Goal: Find specific page/section: Find specific page/section

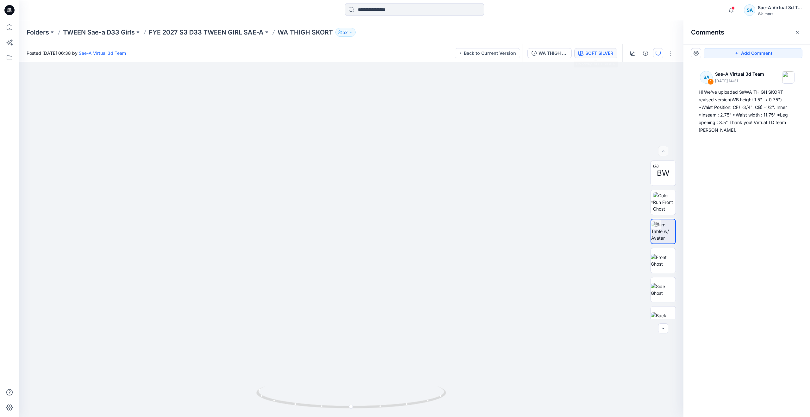
click at [603, 56] on div "SOFT SILVER" at bounding box center [599, 53] width 28 height 7
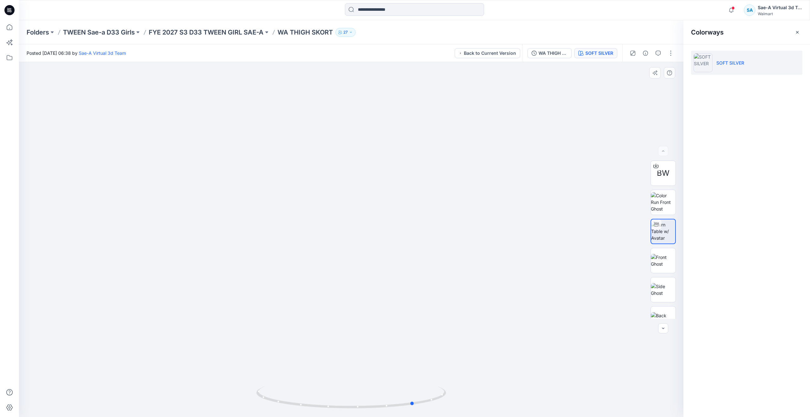
drag, startPoint x: 351, startPoint y: 405, endPoint x: 225, endPoint y: 366, distance: 132.4
click at [225, 366] on div at bounding box center [351, 239] width 665 height 355
click at [548, 51] on div "WA THIGH SKORT_REV1_SOFT SILVER" at bounding box center [553, 53] width 29 height 7
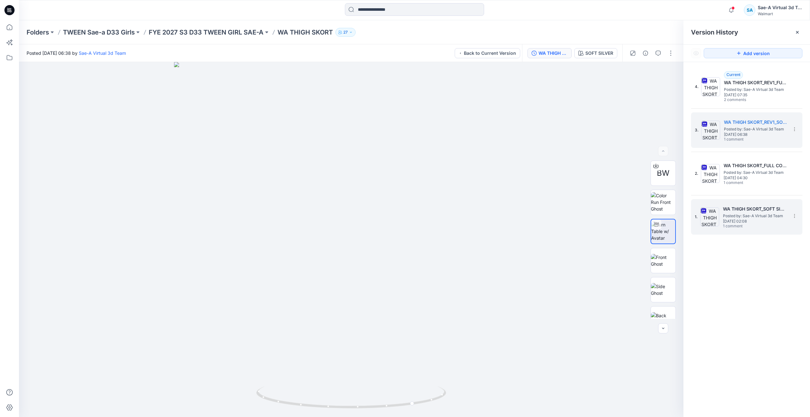
click at [739, 219] on span "[DATE] 02:08" at bounding box center [754, 221] width 63 height 4
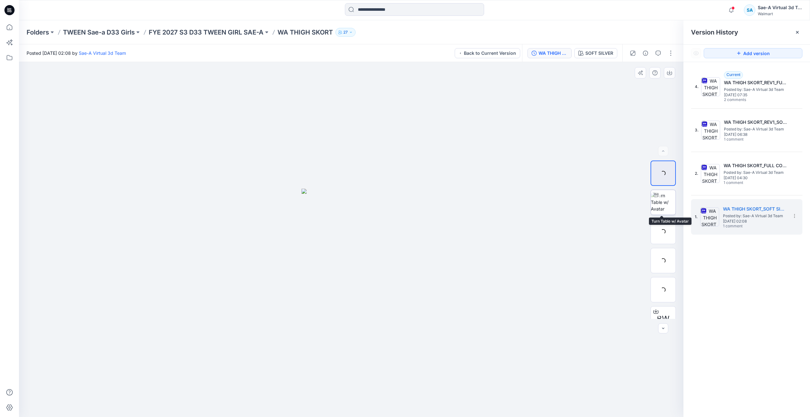
click at [659, 208] on img at bounding box center [663, 202] width 25 height 20
click at [6, 31] on icon at bounding box center [10, 27] width 14 height 14
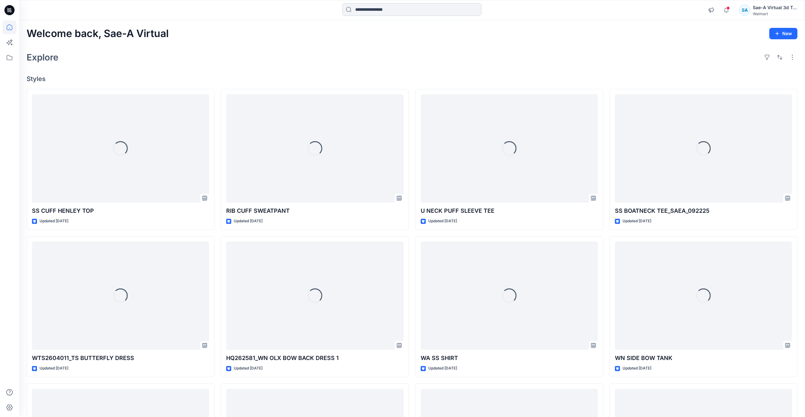
click at [369, 10] on input at bounding box center [411, 9] width 139 height 13
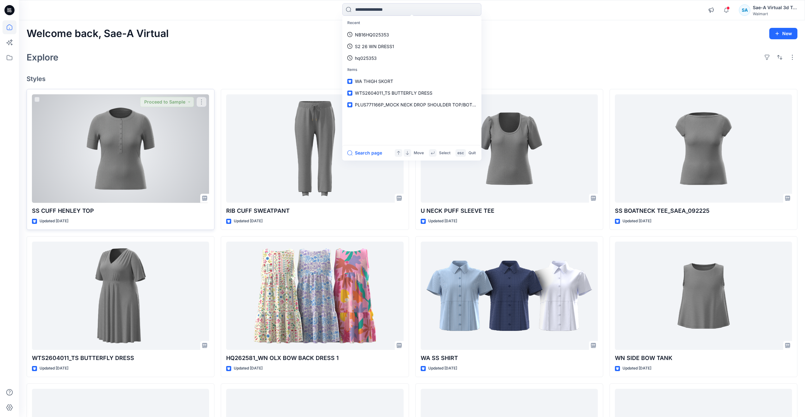
click at [132, 179] on div at bounding box center [120, 148] width 177 height 109
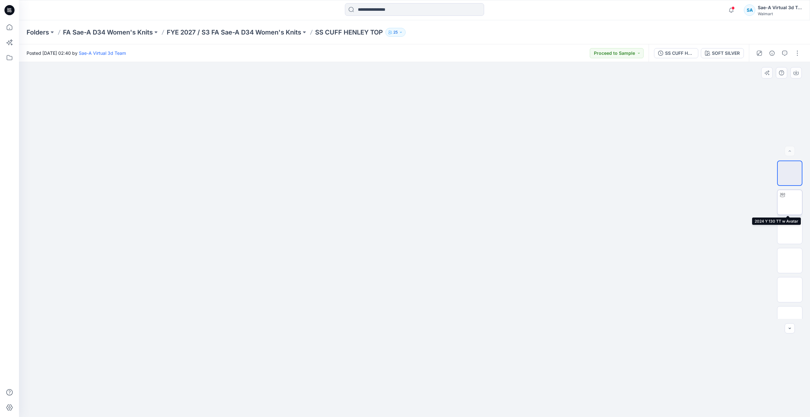
click at [782, 197] on icon at bounding box center [782, 194] width 5 height 5
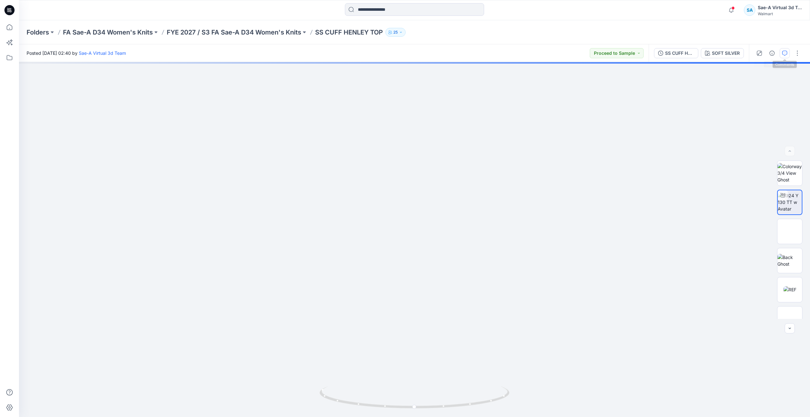
click at [784, 54] on icon "button" at bounding box center [784, 53] width 5 height 5
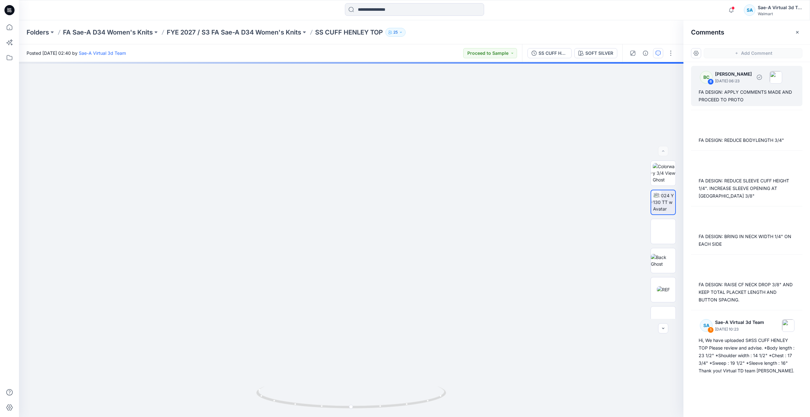
click at [729, 91] on div "FA DESIGN: APPLY COMMENTS MADE AND PROCEED TO PROTO" at bounding box center [747, 95] width 96 height 15
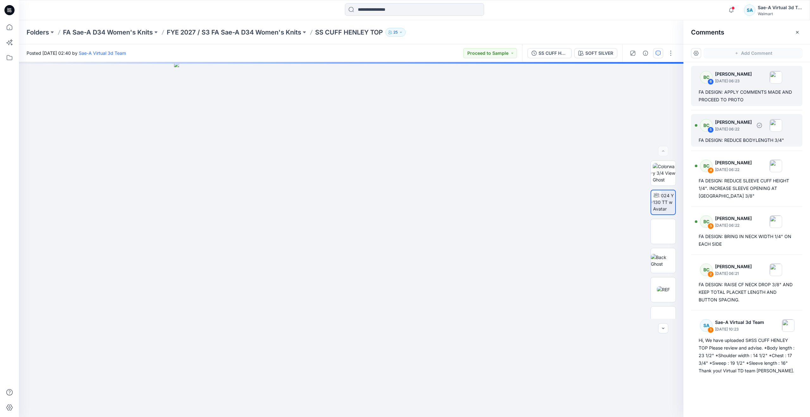
click at [727, 134] on div "BC 5 [PERSON_NAME] [DATE] 06:22 FA DESIGN: REDUCE BODYLENGTH 3/4"" at bounding box center [746, 130] width 111 height 33
click at [659, 267] on img at bounding box center [663, 260] width 25 height 13
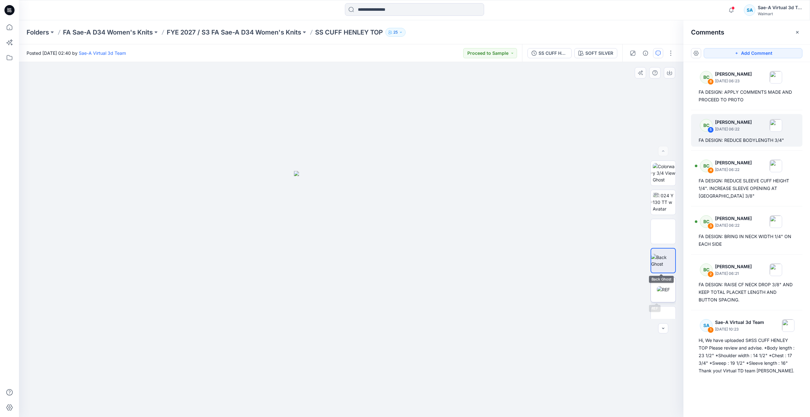
click at [657, 287] on img at bounding box center [663, 289] width 13 height 7
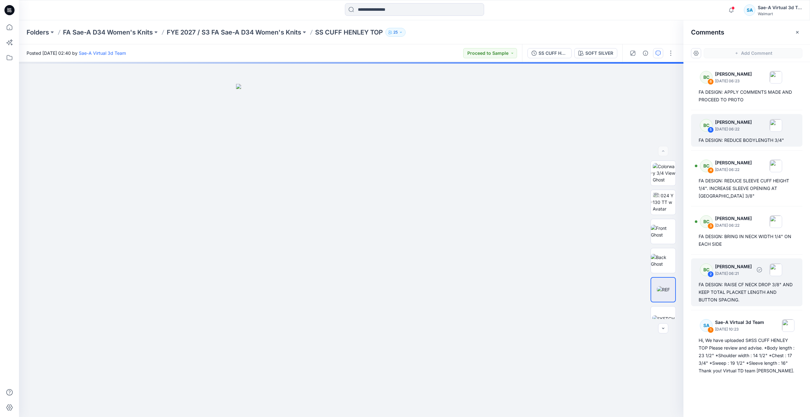
click at [714, 292] on div "FA DESIGN: RAISE CF NECK DROP 3/8" AND KEEP TOTAL PLACKET LENGTH AND BUTTON SPA…" at bounding box center [747, 292] width 96 height 23
click at [367, 251] on div "SOFT SILVER Loading... Material Properties Loading..." at bounding box center [351, 239] width 665 height 355
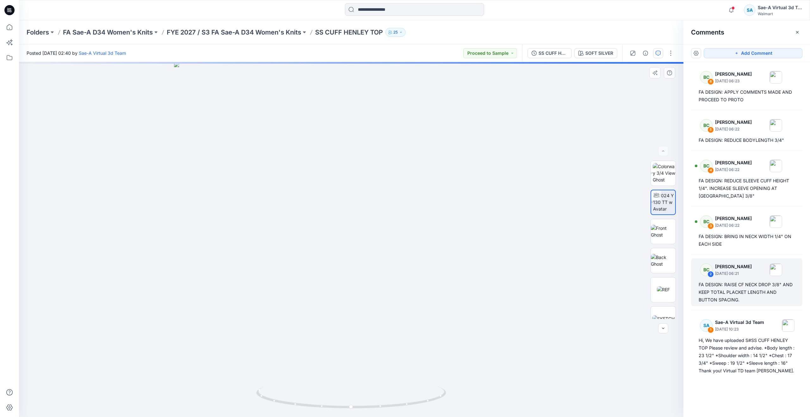
click at [442, 256] on div "SOFT SILVER Loading... Material Properties Loading..." at bounding box center [351, 239] width 665 height 355
click at [4, 29] on icon at bounding box center [10, 27] width 14 height 14
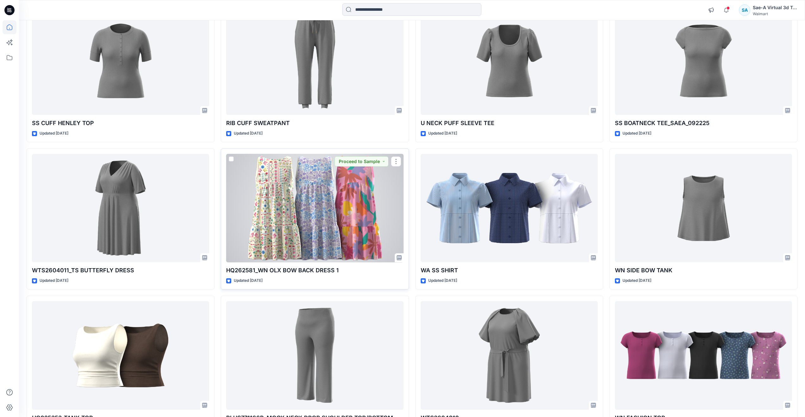
scroll to position [95, 0]
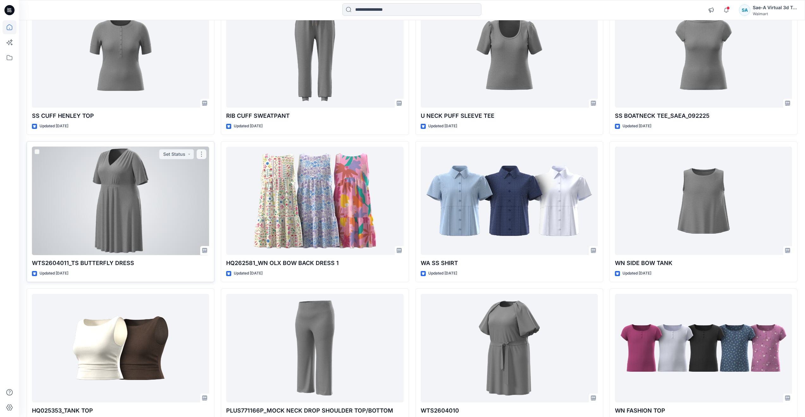
click at [120, 229] on div at bounding box center [120, 201] width 177 height 109
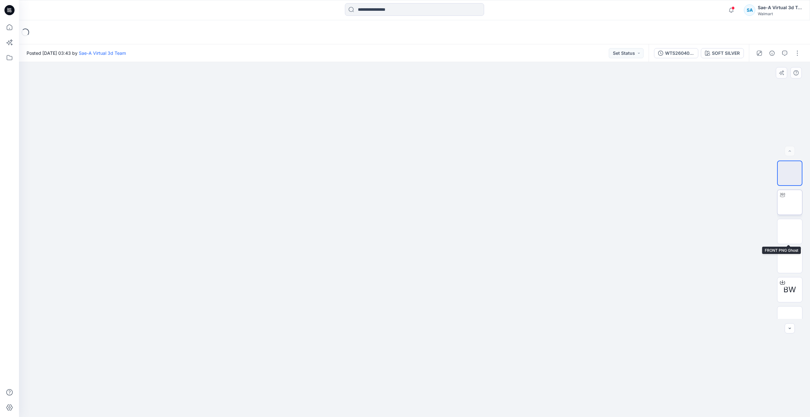
click at [790, 202] on img at bounding box center [790, 202] width 0 height 0
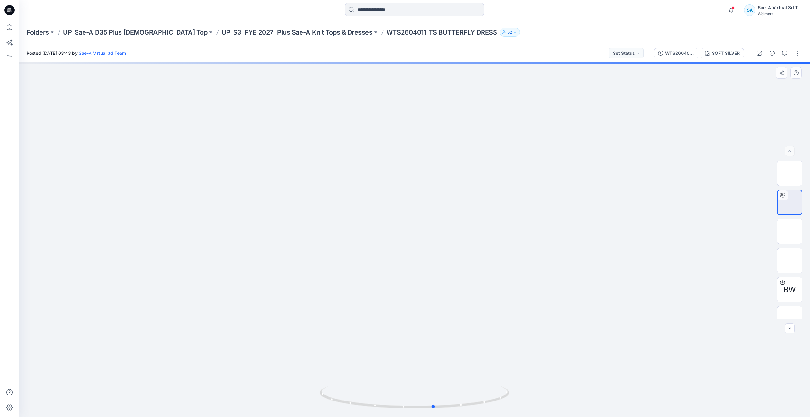
drag, startPoint x: 416, startPoint y: 405, endPoint x: 439, endPoint y: 339, distance: 70.1
click at [439, 339] on div at bounding box center [414, 239] width 791 height 355
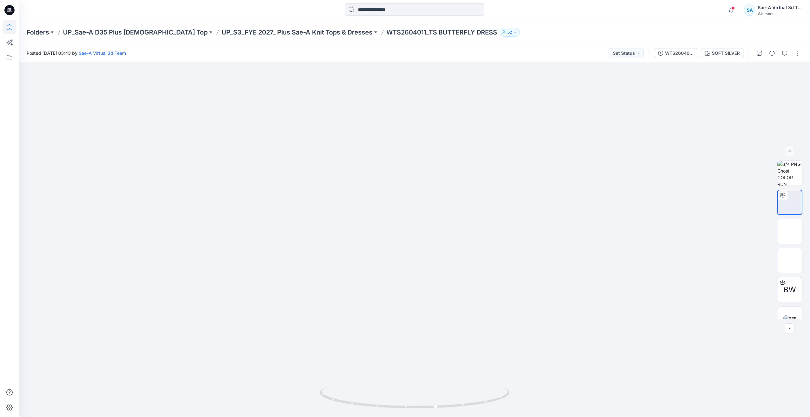
drag, startPoint x: 12, startPoint y: 26, endPoint x: 16, endPoint y: 28, distance: 4.4
click at [12, 26] on icon at bounding box center [10, 27] width 6 height 6
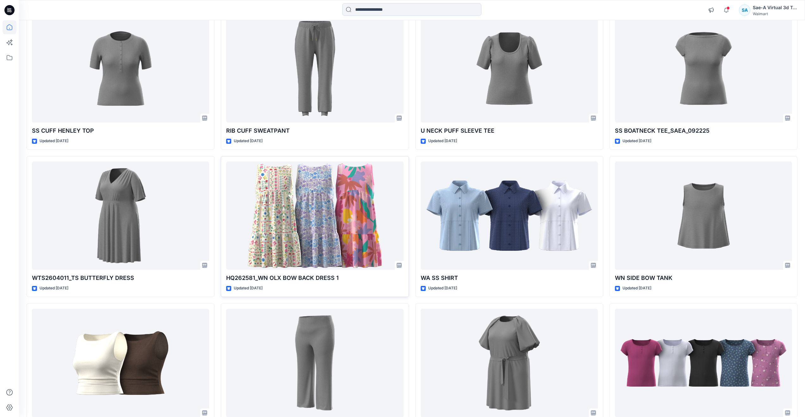
scroll to position [95, 0]
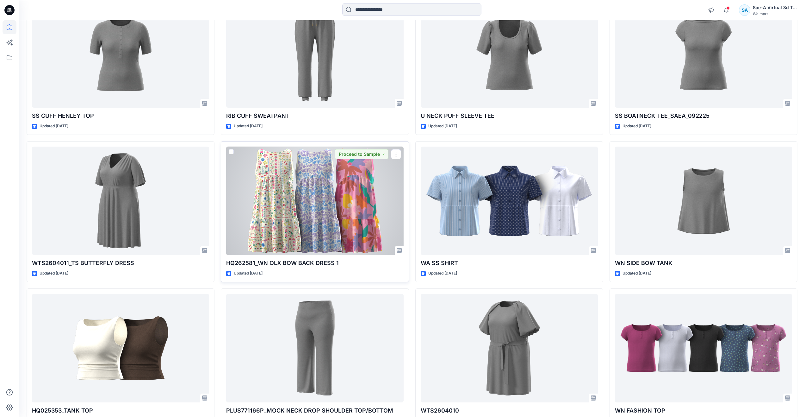
click at [372, 223] on div at bounding box center [314, 201] width 177 height 109
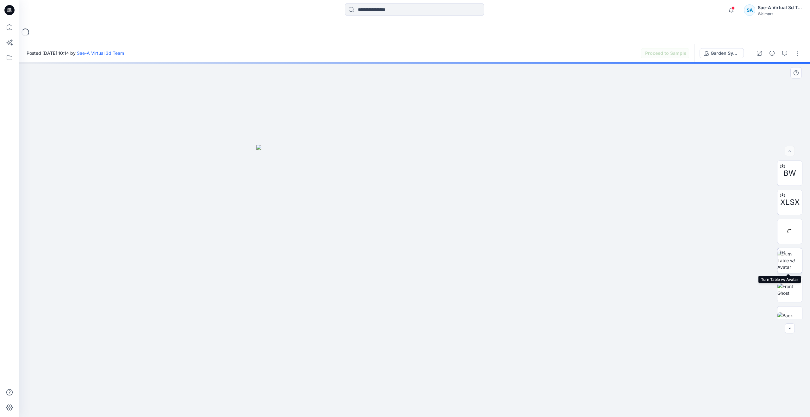
click at [786, 258] on img at bounding box center [790, 260] width 25 height 20
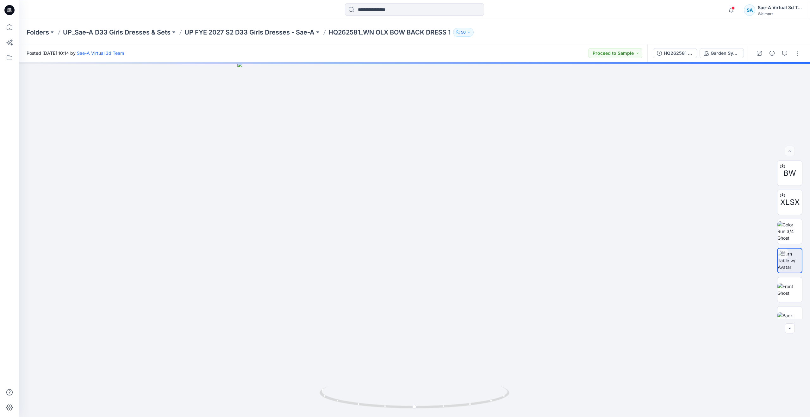
click at [779, 55] on div at bounding box center [778, 53] width 59 height 18
click at [781, 55] on button "button" at bounding box center [785, 53] width 10 height 10
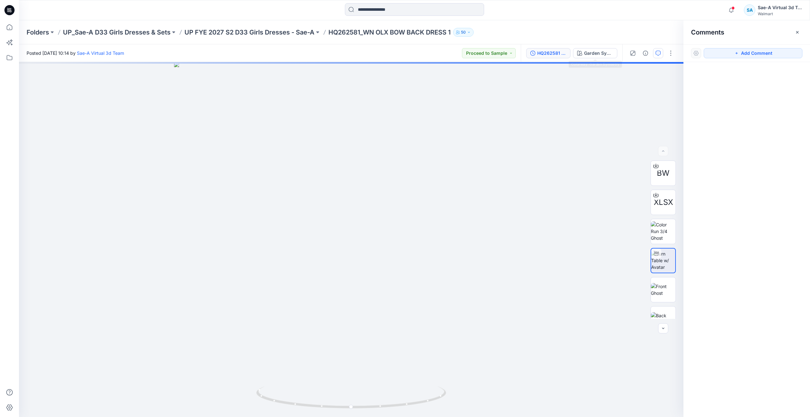
click at [568, 52] on button "HQ262581 _REV2_FULL COLORWAYS" at bounding box center [548, 53] width 44 height 10
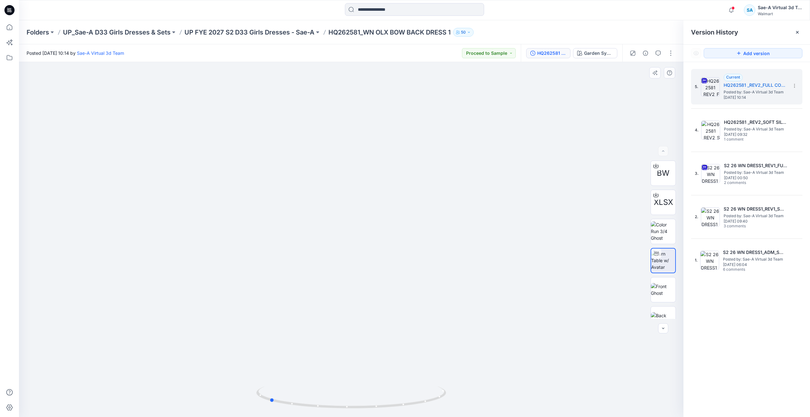
drag, startPoint x: 353, startPoint y: 405, endPoint x: 271, endPoint y: 343, distance: 102.4
click at [271, 343] on div at bounding box center [351, 239] width 665 height 355
click at [9, 26] on icon at bounding box center [10, 27] width 14 height 14
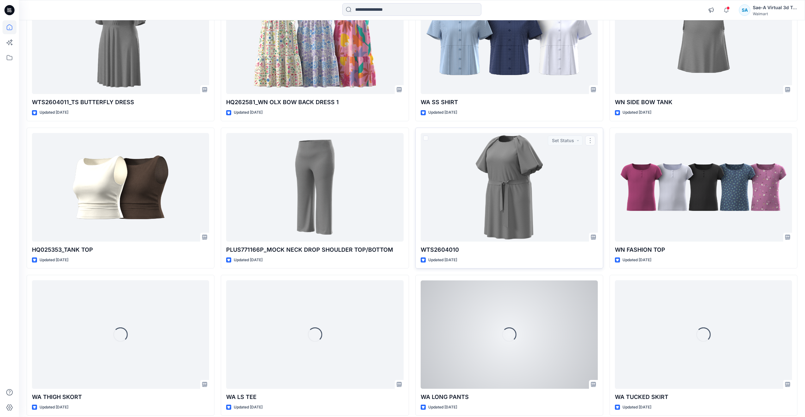
scroll to position [264, 0]
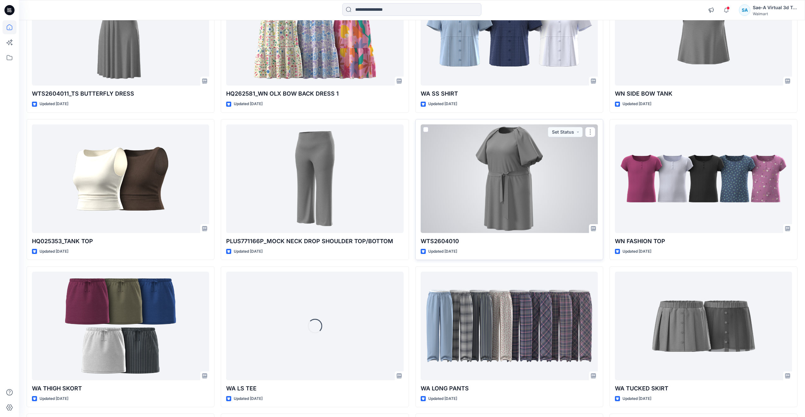
click at [491, 219] on div at bounding box center [509, 178] width 177 height 109
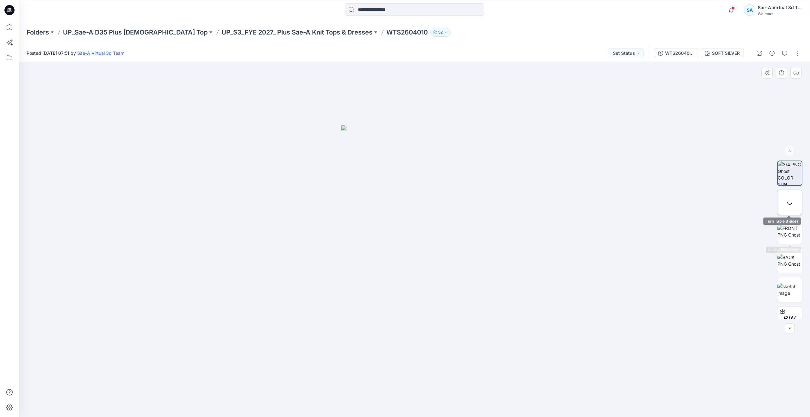
click at [784, 201] on div at bounding box center [789, 202] width 25 height 25
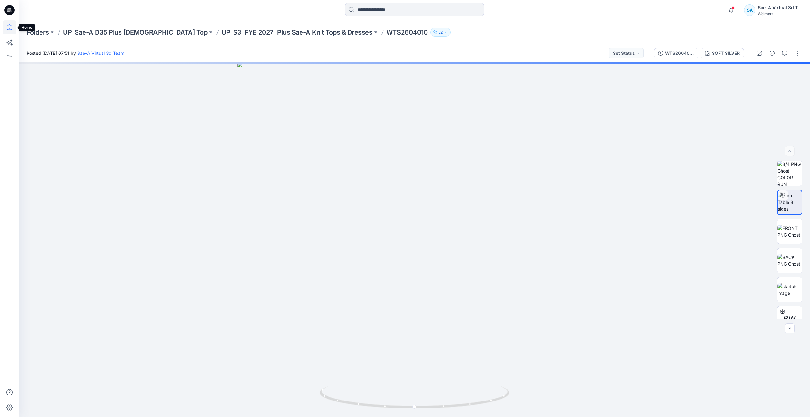
click at [11, 23] on icon at bounding box center [10, 27] width 14 height 14
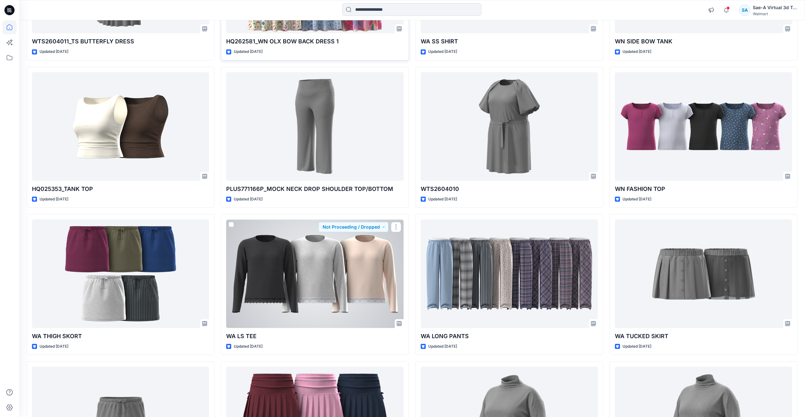
scroll to position [475, 0]
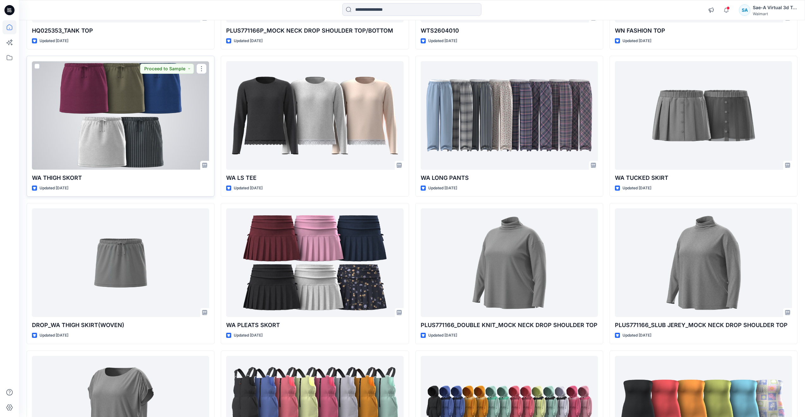
click at [136, 145] on div at bounding box center [120, 115] width 177 height 109
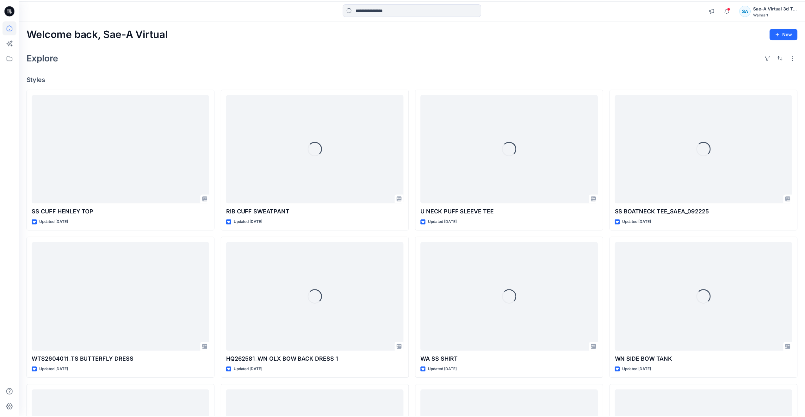
scroll to position [475, 0]
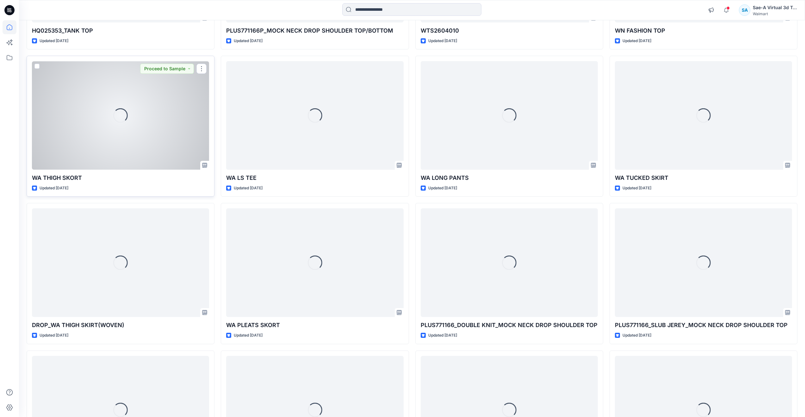
click at [131, 115] on div "Loading..." at bounding box center [120, 115] width 177 height 109
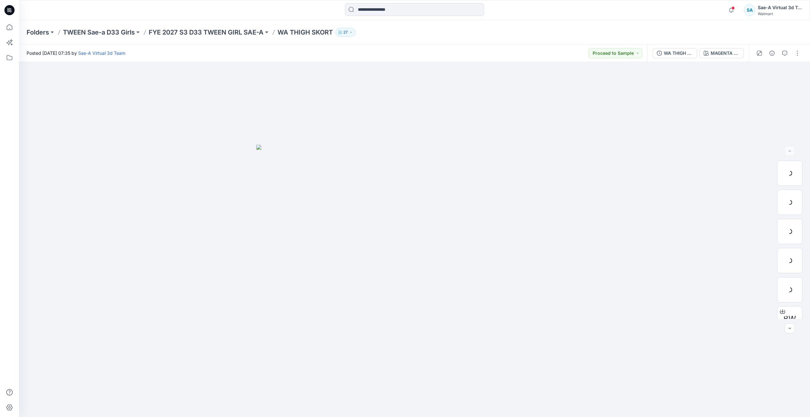
click at [248, 27] on div "Folders TWEEN Sae-a D33 Girls FYE 2027 S3 D33 TWEEN GIRL SAE-A WA THIGH SKORT 27" at bounding box center [414, 32] width 791 height 24
click at [248, 31] on p "FYE 2027 S3 D33 TWEEN GIRL SAE-A" at bounding box center [206, 32] width 115 height 9
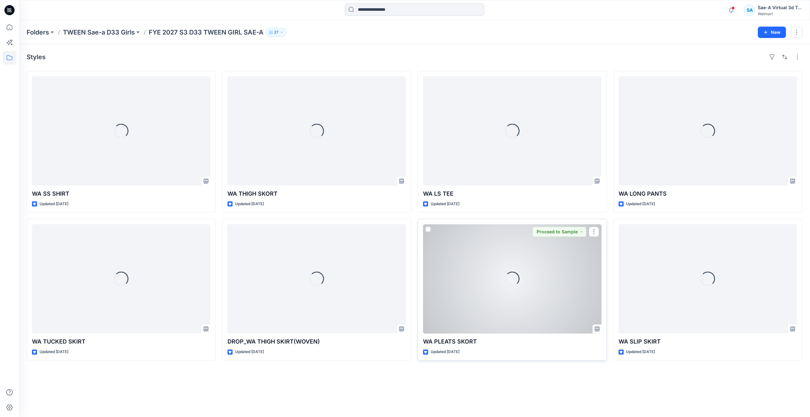
click at [450, 309] on div "Loading..." at bounding box center [512, 278] width 178 height 109
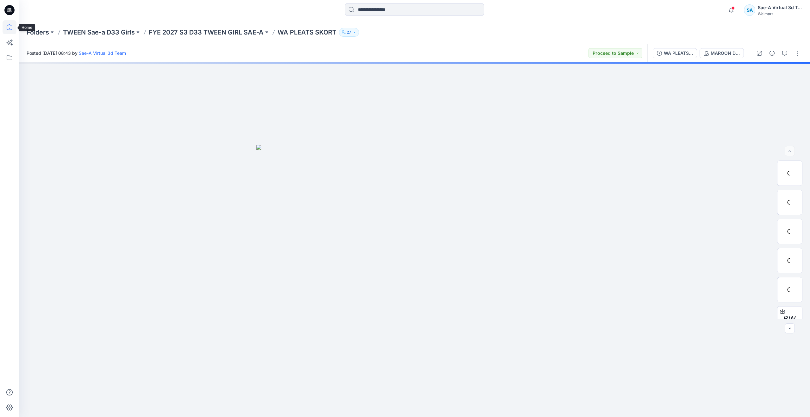
click at [10, 30] on icon at bounding box center [10, 27] width 6 height 6
